Goal: Task Accomplishment & Management: Manage account settings

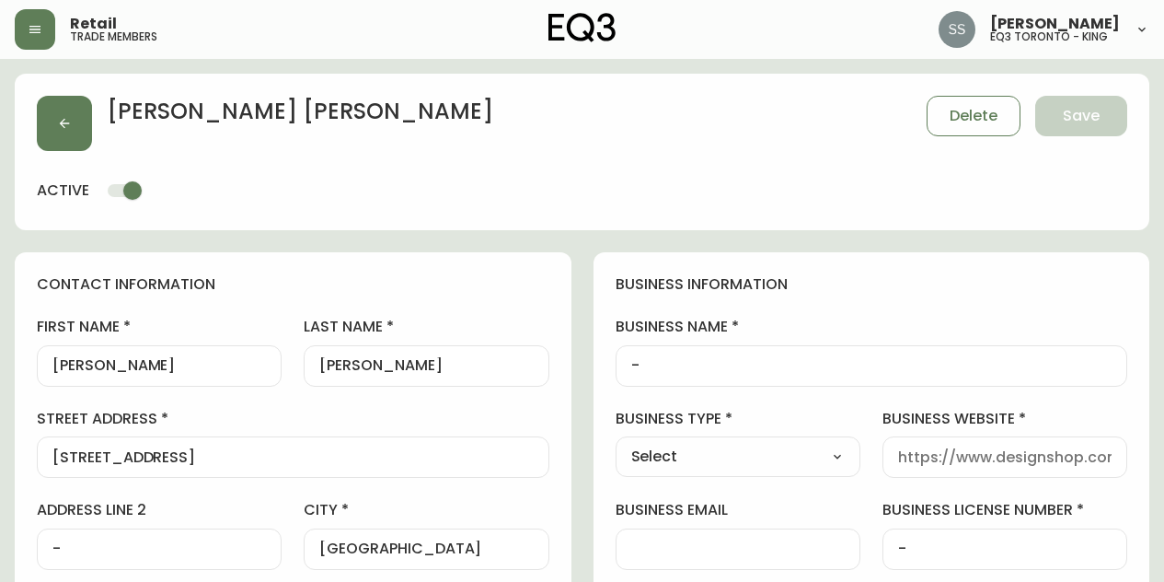
select select "QC"
select select "CA"
select select "CA_FR"
select select "cjw10z96t00cw6gs04aeyfqxf"
select select "false"
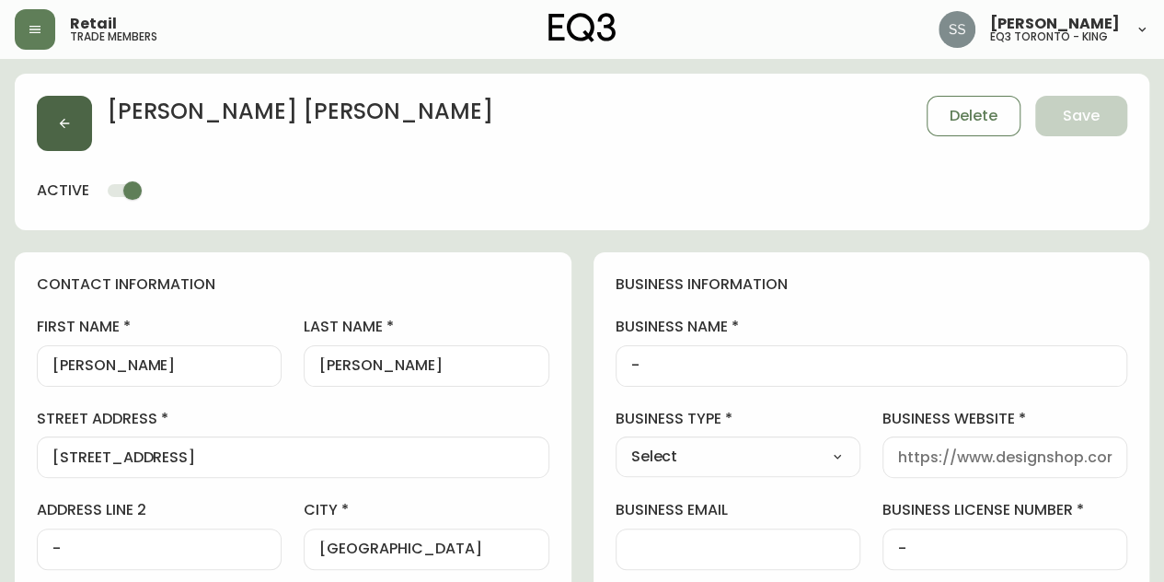
click at [83, 143] on button "button" at bounding box center [64, 123] width 55 height 55
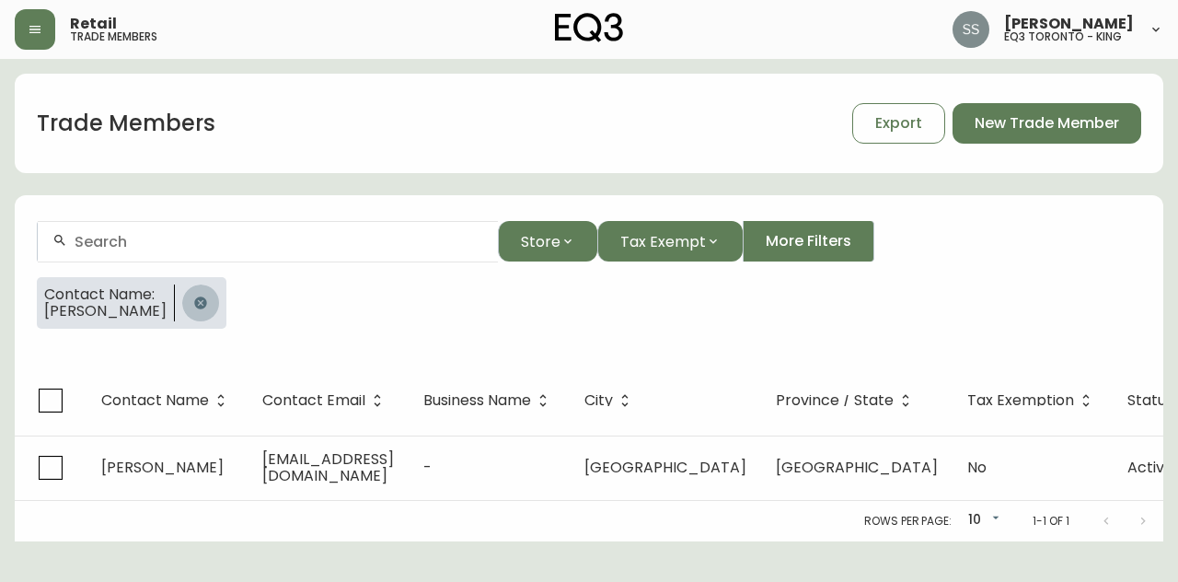
click at [202, 300] on button "button" at bounding box center [200, 302] width 37 height 37
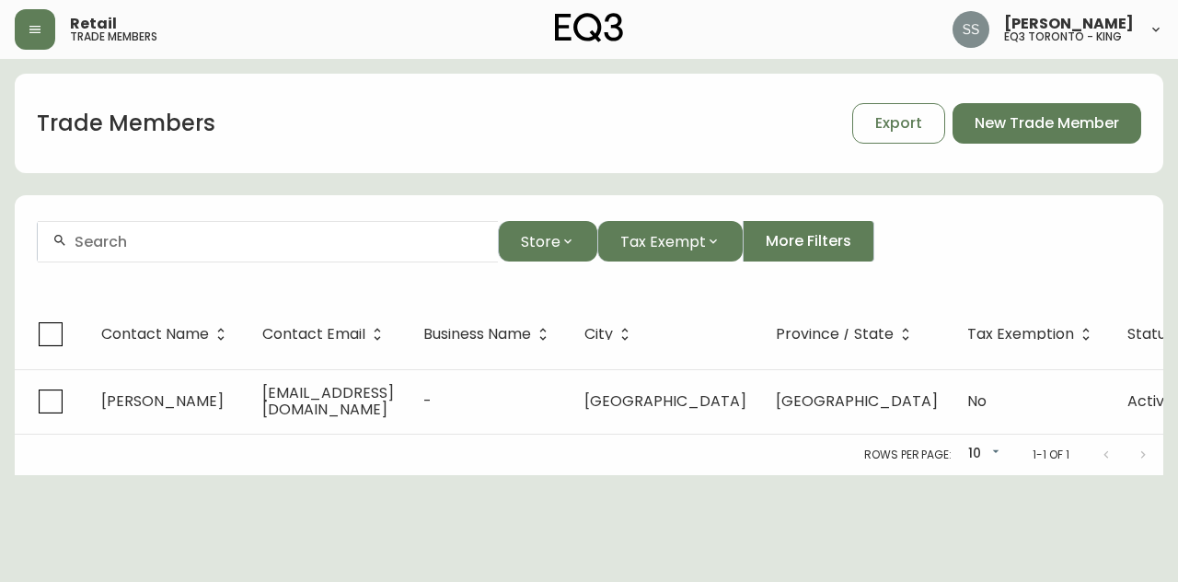
click at [221, 248] on input "text" at bounding box center [279, 241] width 409 height 17
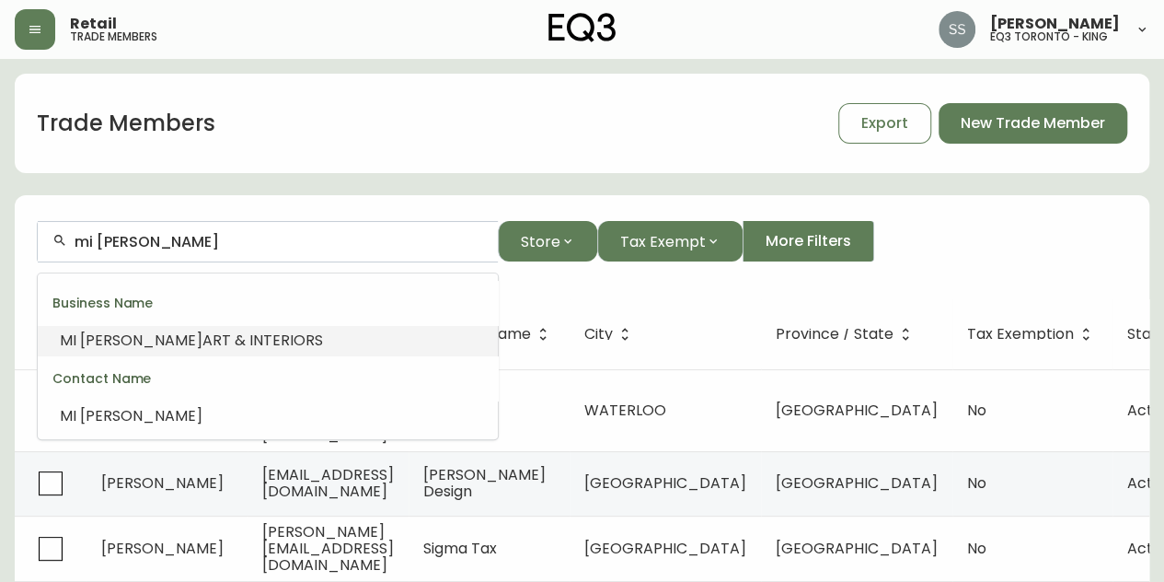
click at [331, 329] on li "MI [PERSON_NAME] ART & INTERIORS" at bounding box center [268, 340] width 460 height 31
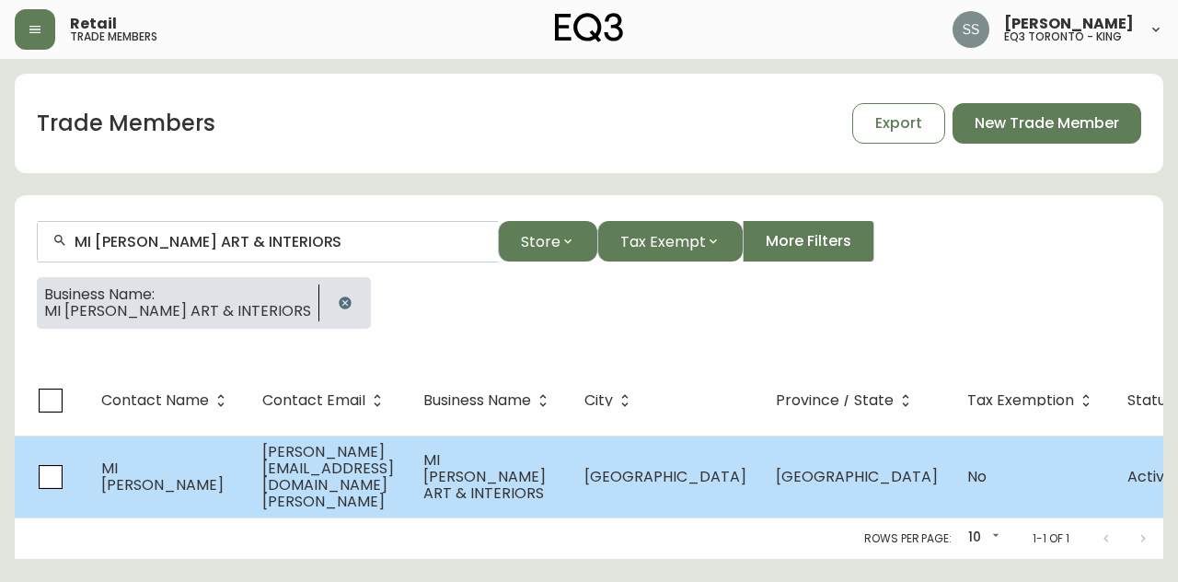
type input "MI [PERSON_NAME] ART & INTERIORS"
click at [570, 484] on td "MI [PERSON_NAME] ART & INTERIORS" at bounding box center [489, 476] width 161 height 82
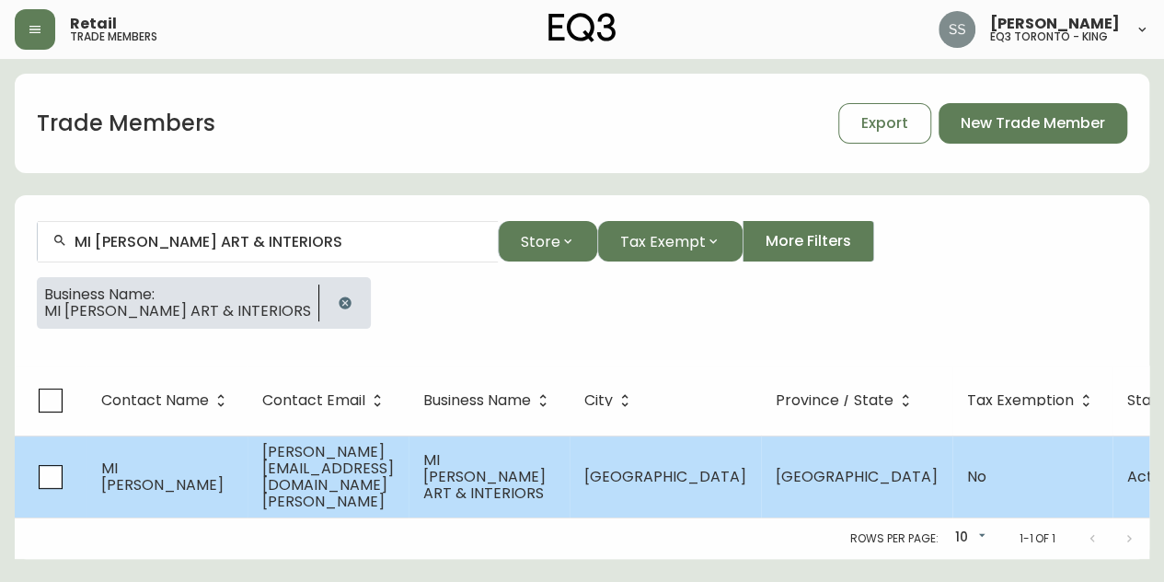
select select "ON"
select select "CA"
select select "CA_EN"
select select "Other"
select select "Interior Designer"
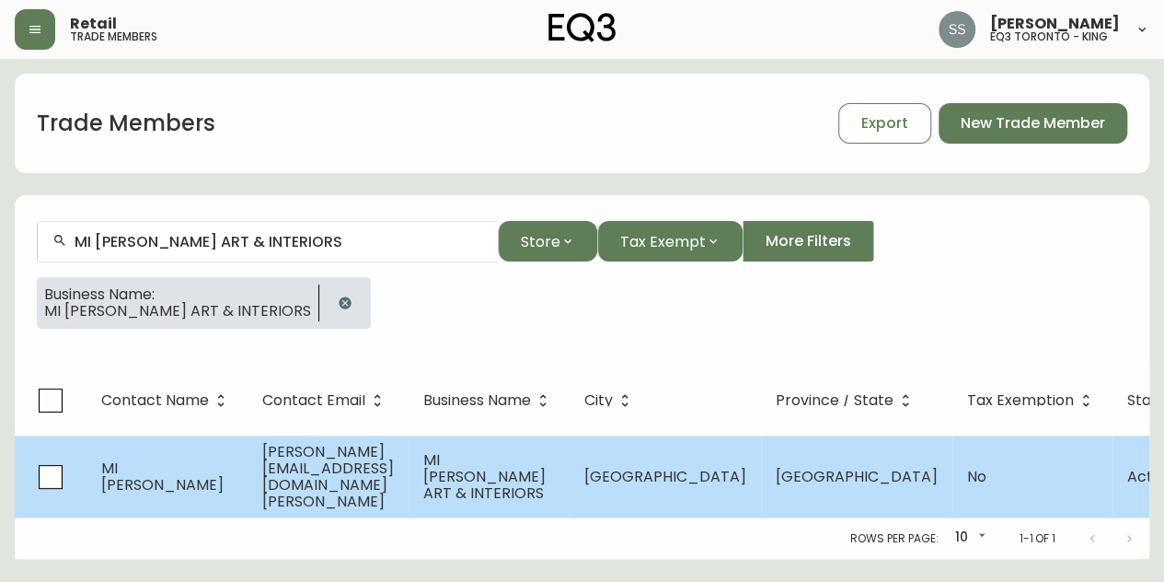
select select "false"
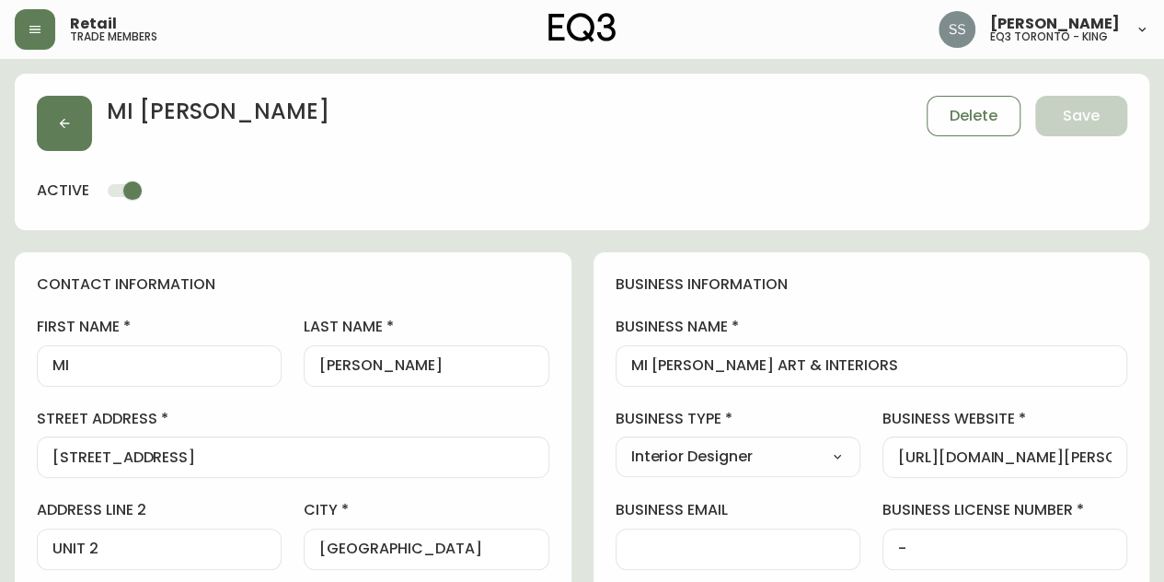
type input "EQ3 [GEOGRAPHIC_DATA] - [PERSON_NAME]"
select select "cjw10z96s008u6gs0ccm7hd19"
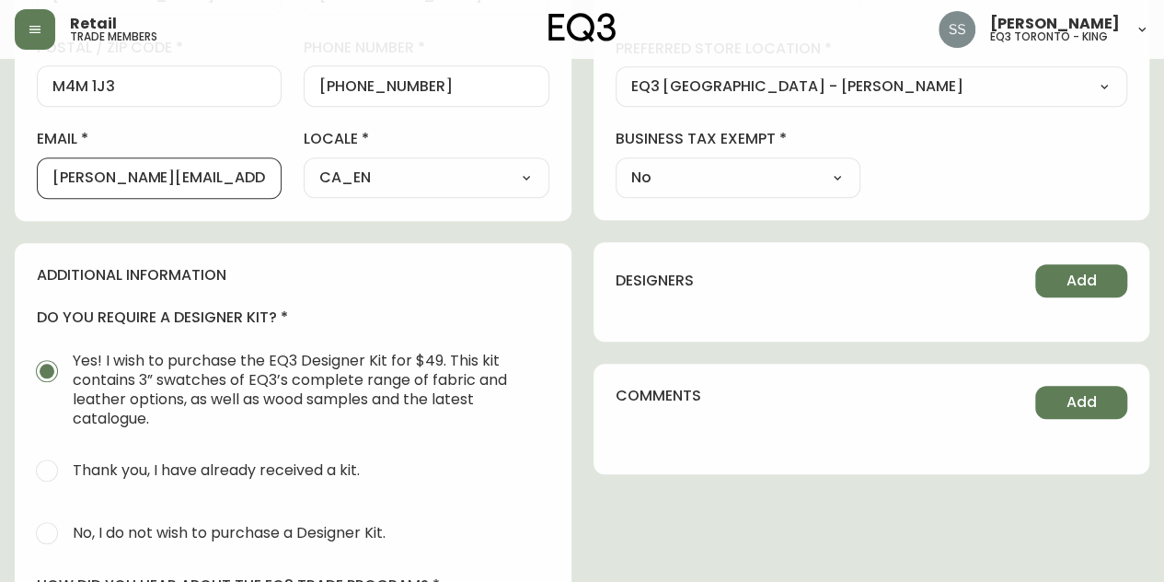
drag, startPoint x: 110, startPoint y: 175, endPoint x: 0, endPoint y: 195, distance: 111.4
click at [0, 195] on main "MI [PERSON_NAME] Delete Save active contact information first name MI last name…" at bounding box center [582, 169] width 1164 height 1508
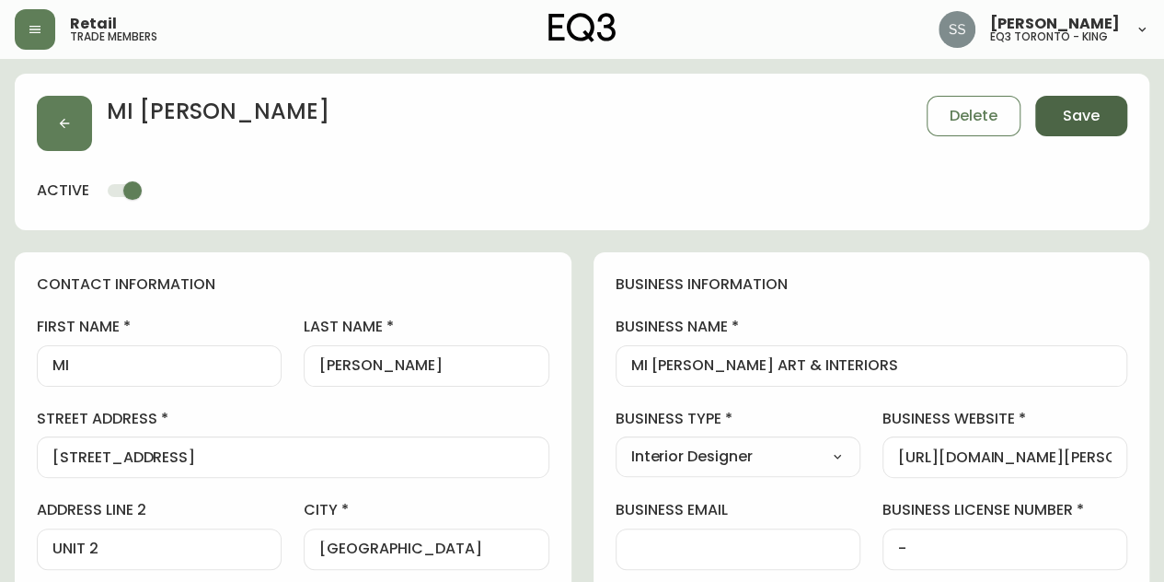
type input "[EMAIL_ADDRESS][DOMAIN_NAME][PERSON_NAME]"
click at [1095, 106] on span "Save" at bounding box center [1081, 116] width 37 height 20
type input "Other"
select select "Other"
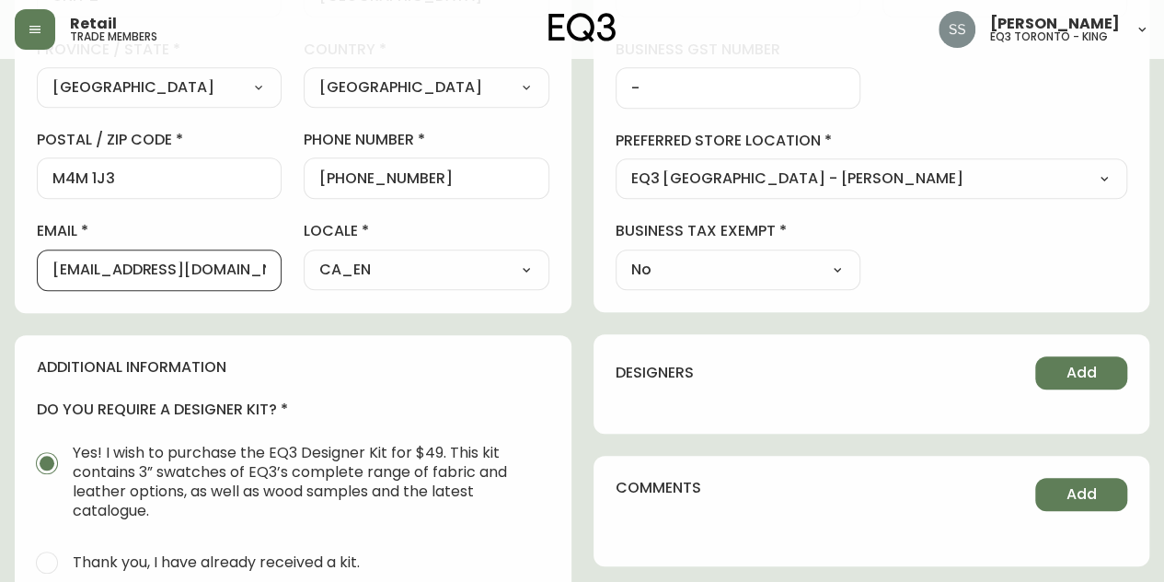
drag, startPoint x: 217, startPoint y: 266, endPoint x: 92, endPoint y: 292, distance: 127.8
click at [0, 317] on main "MI [PERSON_NAME] Delete Save active contact information first name MI last name…" at bounding box center [582, 261] width 1164 height 1508
